Goal: Task Accomplishment & Management: Manage account settings

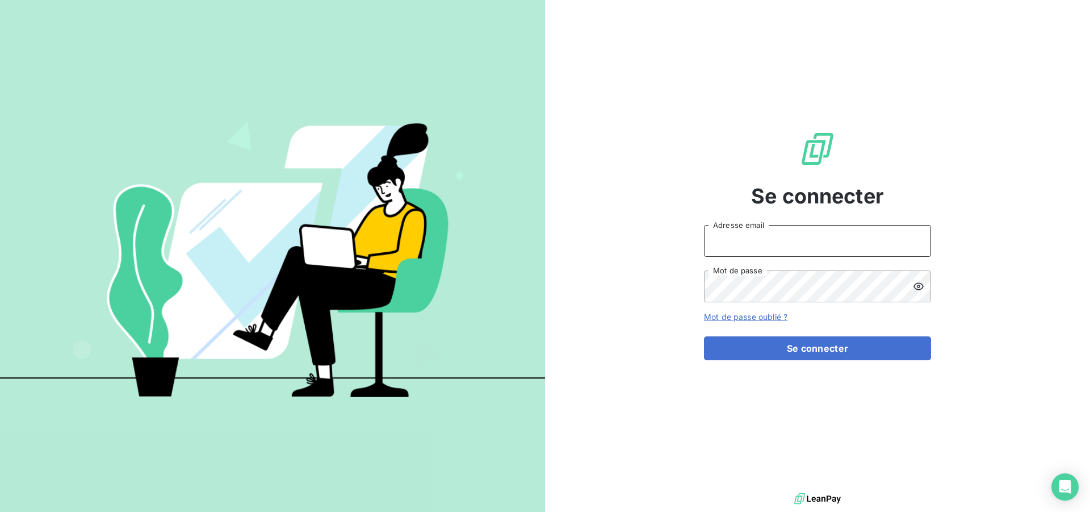
click at [763, 239] on input "Adresse email" at bounding box center [817, 241] width 227 height 32
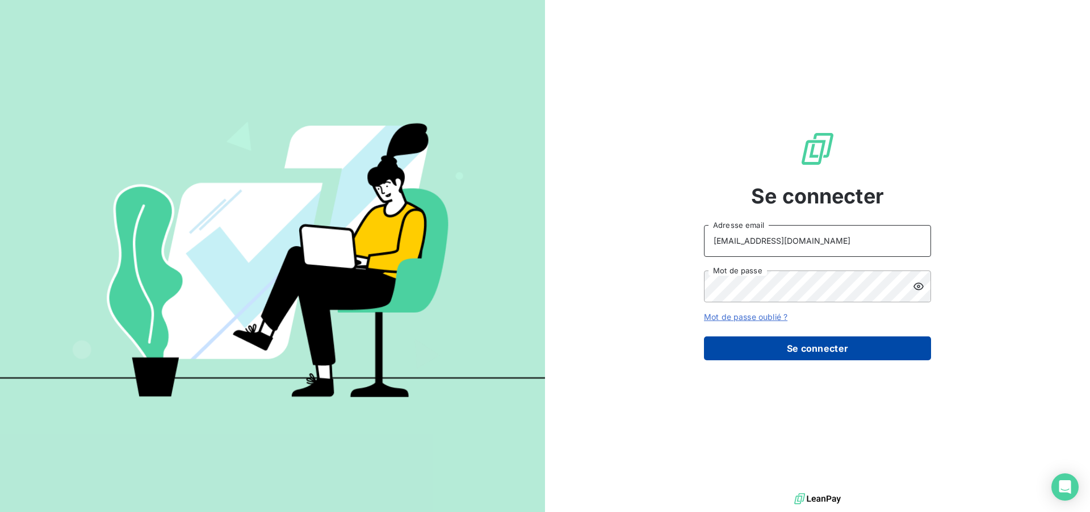
type input "[EMAIL_ADDRESS][DOMAIN_NAME]"
click at [757, 345] on button "Se connecter" at bounding box center [817, 348] width 227 height 24
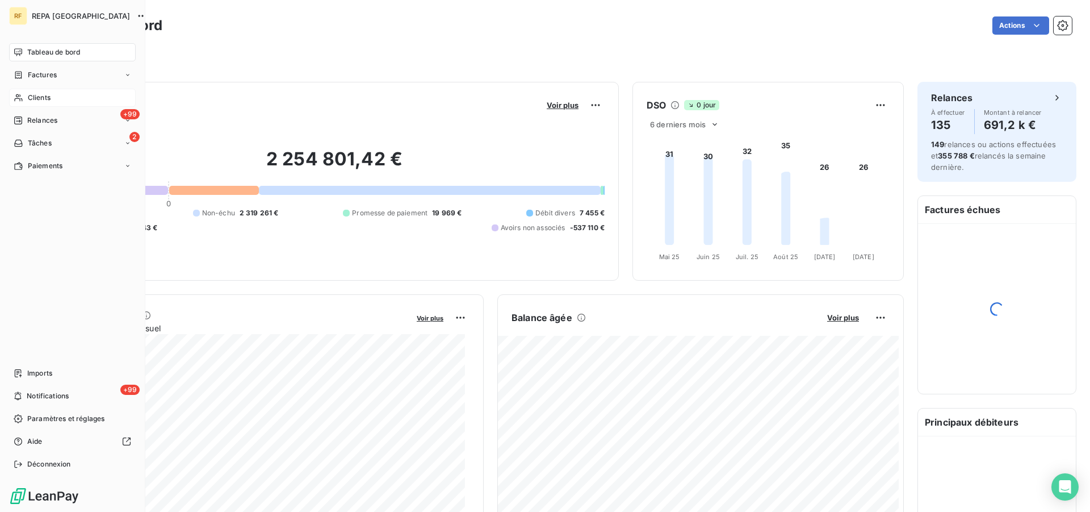
click at [31, 99] on span "Clients" at bounding box center [39, 98] width 23 height 10
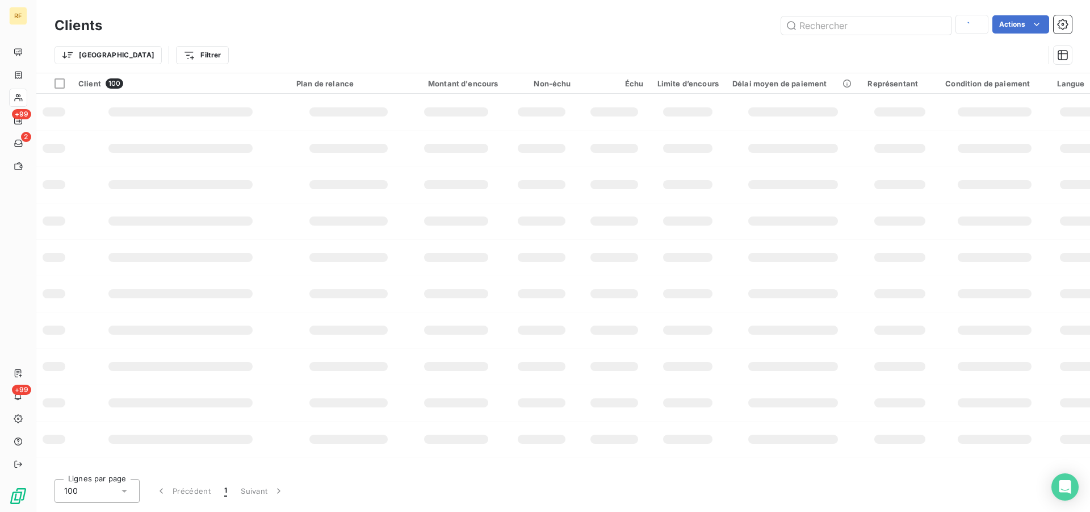
type input "97311"
click at [879, 29] on input "text" at bounding box center [867, 25] width 170 height 18
type input "35009"
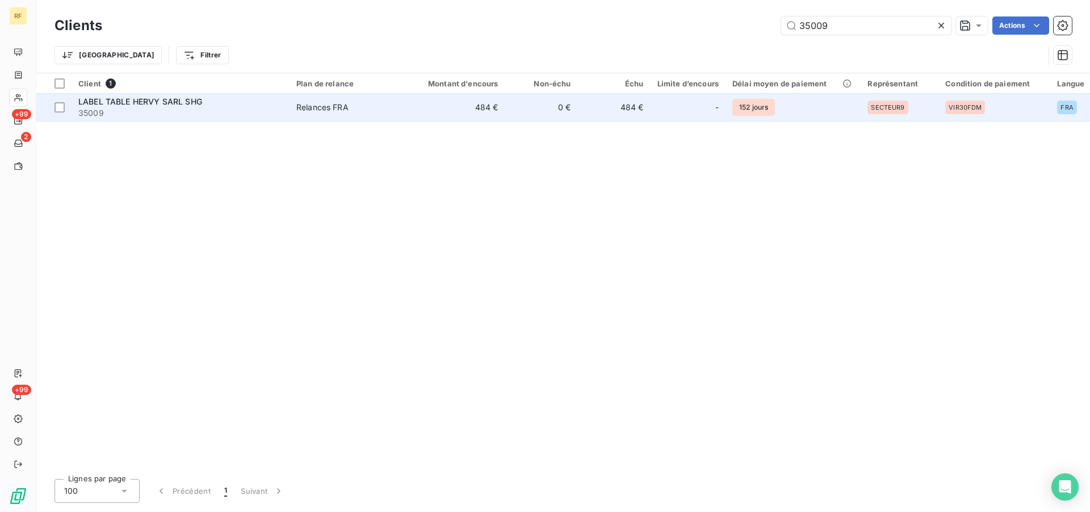
click at [286, 107] on td "LABEL TABLE HERVY SARL SHG 35009" at bounding box center [181, 107] width 218 height 27
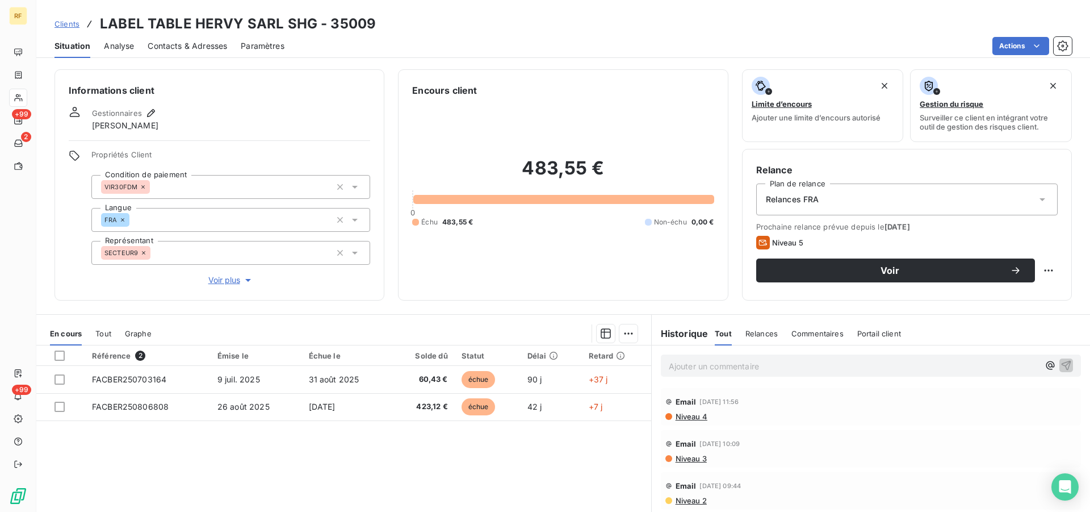
click at [807, 191] on div "Relances FRA" at bounding box center [908, 199] width 302 height 32
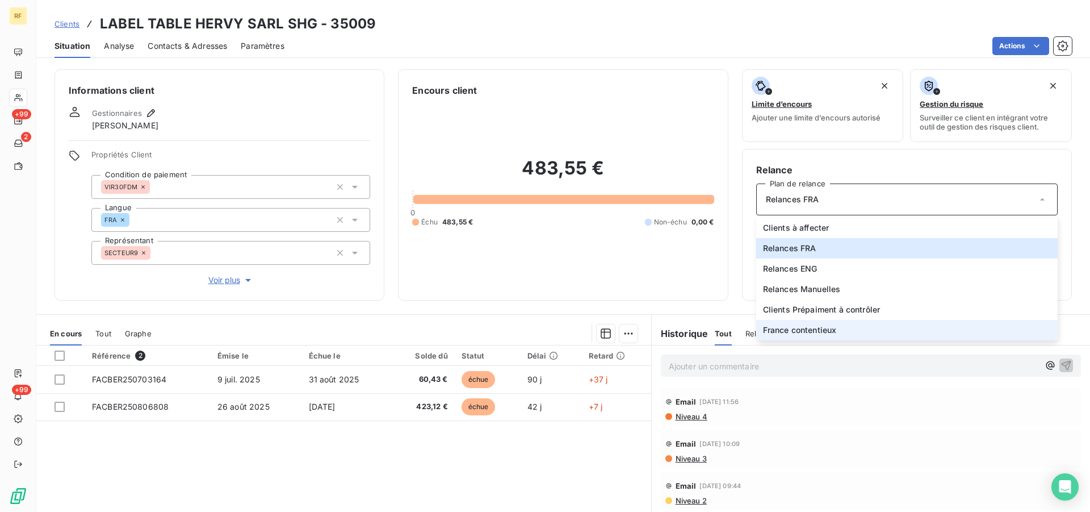
click at [823, 332] on span "France contentieux" at bounding box center [800, 329] width 74 height 11
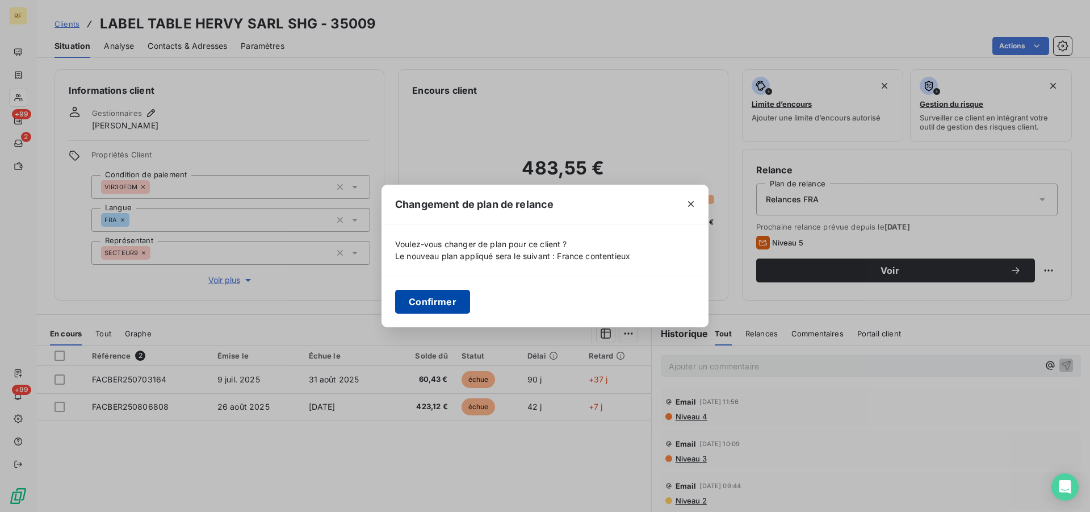
click at [453, 298] on button "Confirmer" at bounding box center [432, 302] width 75 height 24
